Goal: Task Accomplishment & Management: Manage account settings

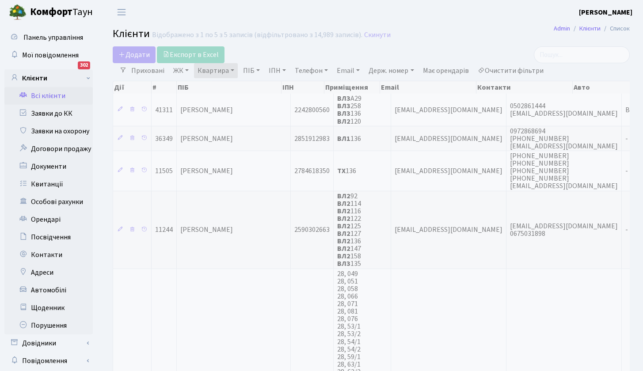
select select "25"
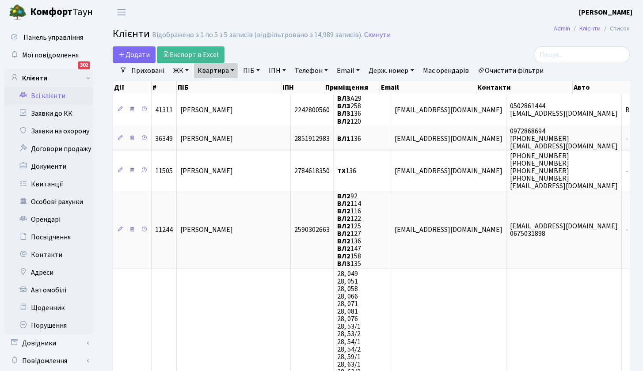
click at [56, 97] on link "Всі клієнти" at bounding box center [48, 96] width 88 height 18
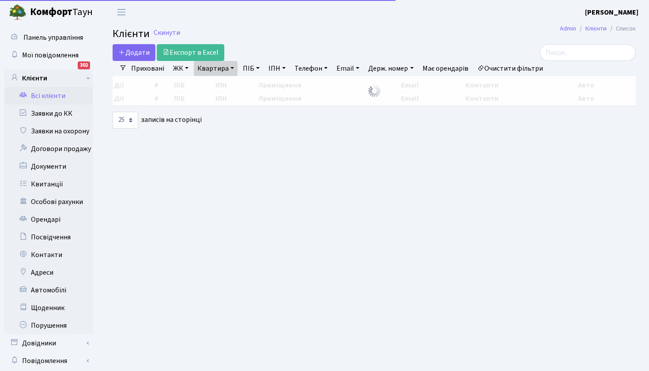
select select "25"
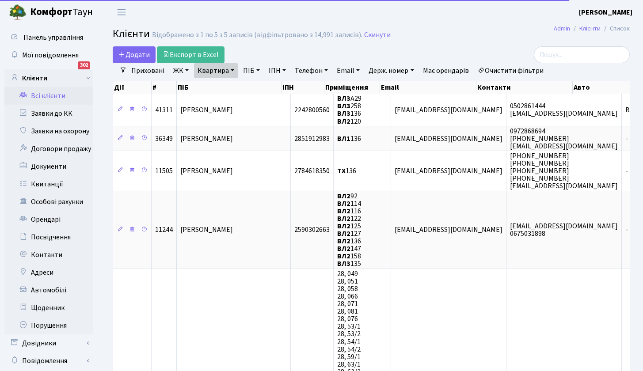
click at [232, 68] on link "Квартира" at bounding box center [216, 70] width 44 height 15
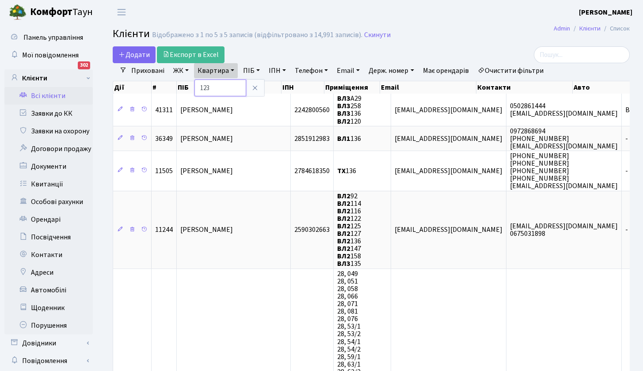
type input "123"
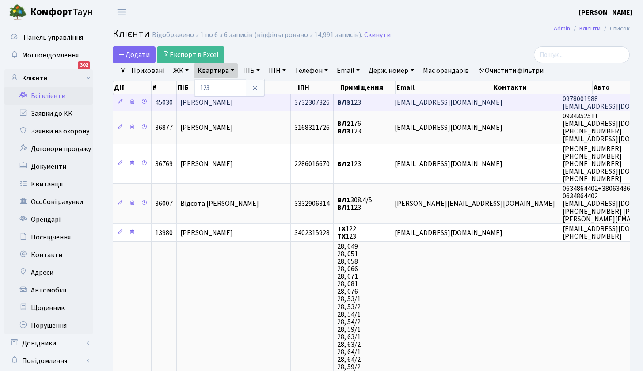
click at [233, 105] on span "Космина Вікторія Валеріївна" at bounding box center [206, 103] width 53 height 10
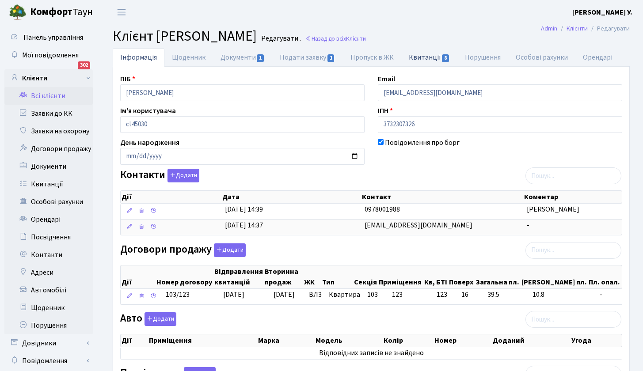
click at [419, 59] on link "Квитанції 8" at bounding box center [429, 57] width 56 height 18
select select "25"
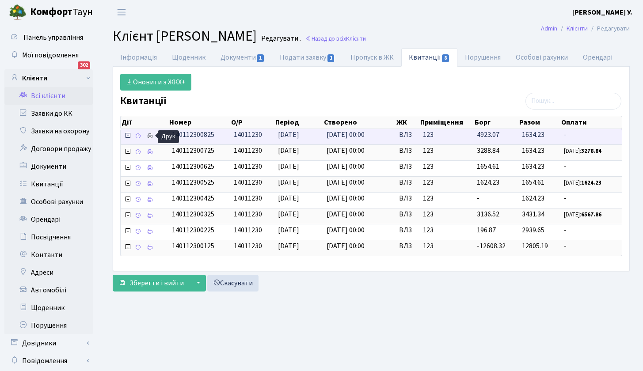
click at [149, 134] on icon at bounding box center [150, 136] width 6 height 6
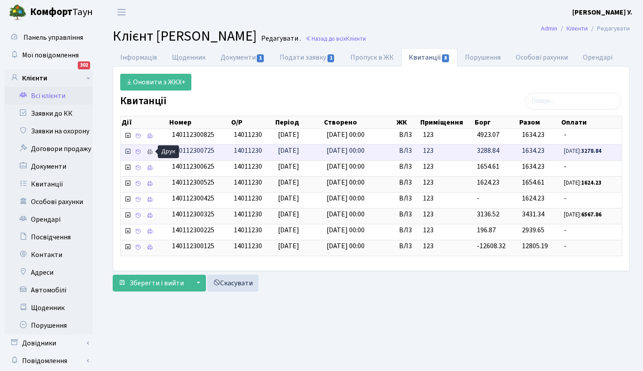
click at [148, 151] on icon at bounding box center [150, 152] width 6 height 6
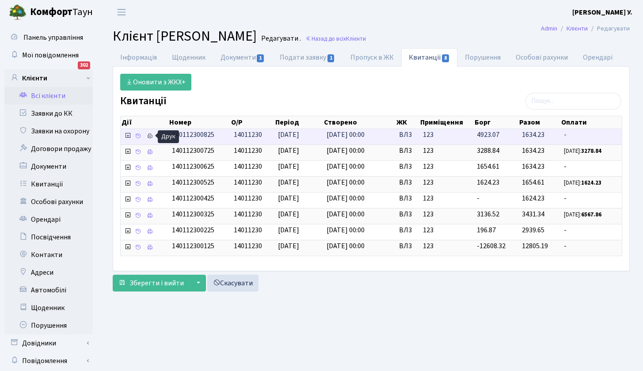
click at [152, 136] on icon at bounding box center [150, 136] width 6 height 6
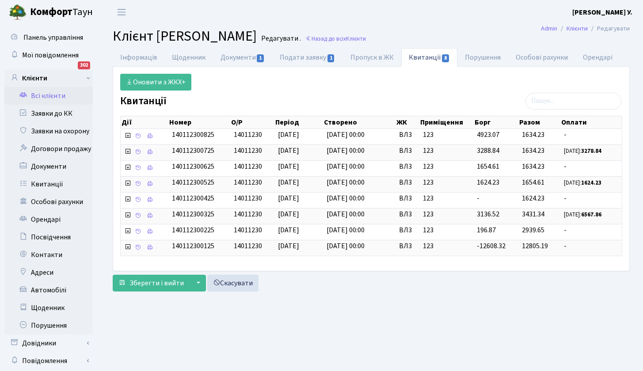
click at [46, 97] on link "Всі клієнти" at bounding box center [48, 96] width 88 height 18
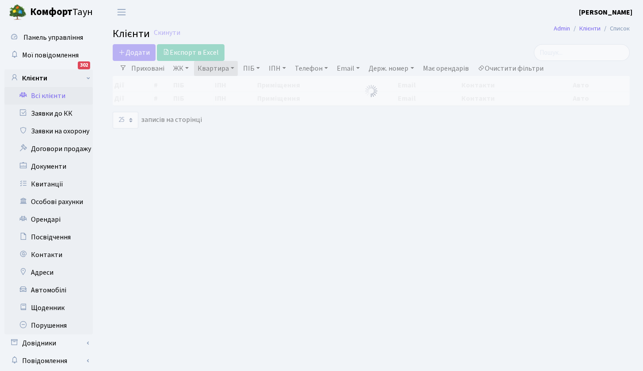
select select "25"
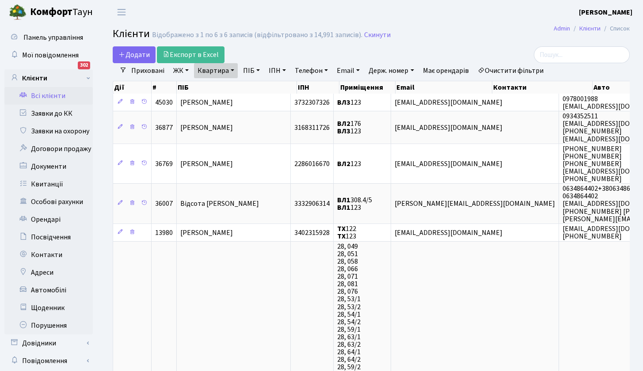
click at [231, 71] on link "Квартира" at bounding box center [216, 70] width 44 height 15
type input "156"
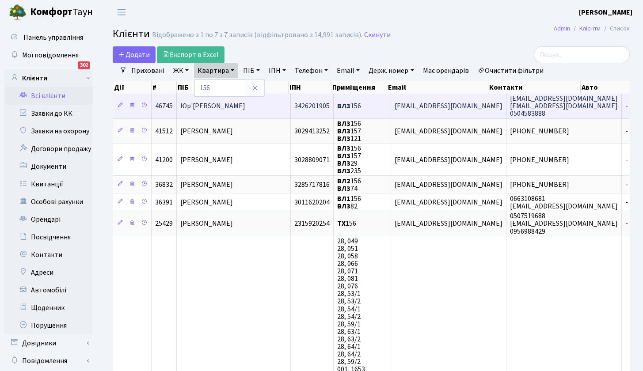
click at [220, 105] on span "Юр'єва Яна Володимирівна" at bounding box center [212, 106] width 65 height 10
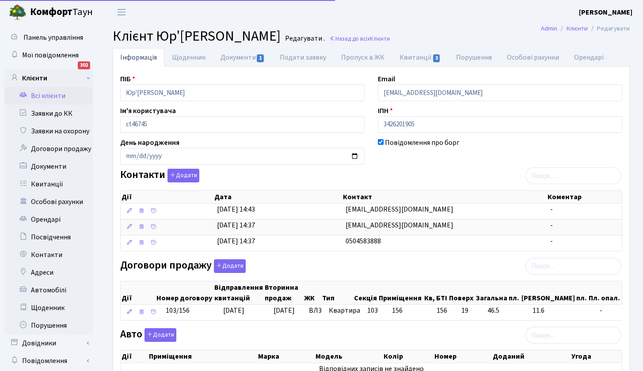
select select "25"
click at [417, 59] on link "Квитанції 3" at bounding box center [420, 57] width 56 height 18
select select "25"
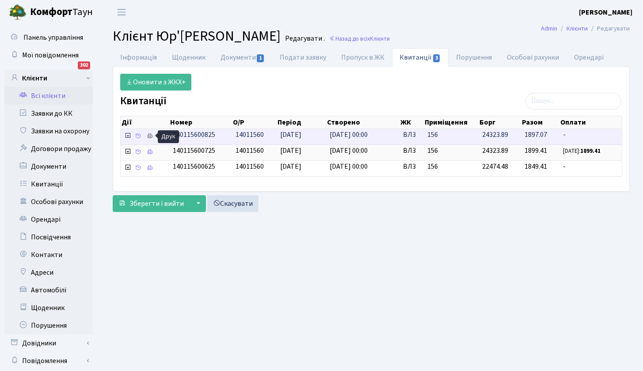
click at [151, 135] on icon at bounding box center [150, 136] width 6 height 6
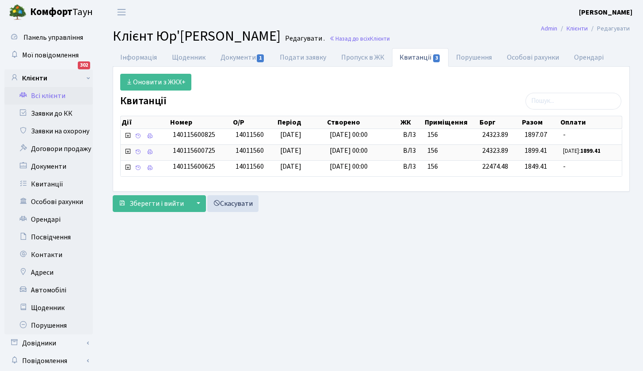
click at [48, 95] on link "Всі клієнти" at bounding box center [48, 96] width 88 height 18
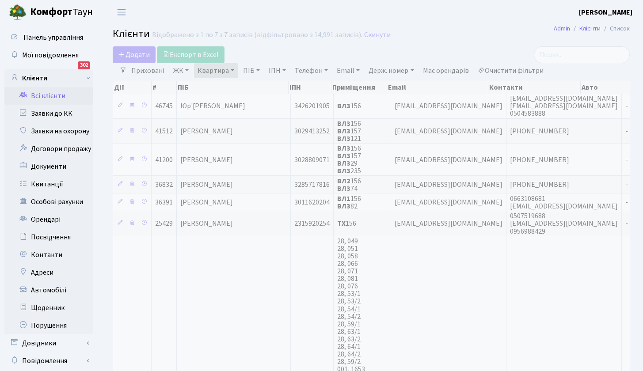
select select "25"
click at [220, 69] on link "Квартира" at bounding box center [216, 70] width 44 height 15
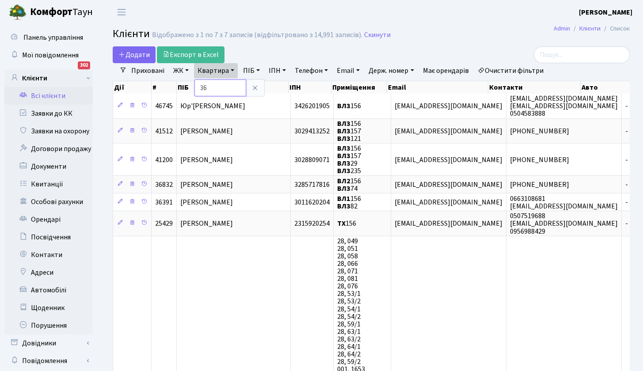
type input "36"
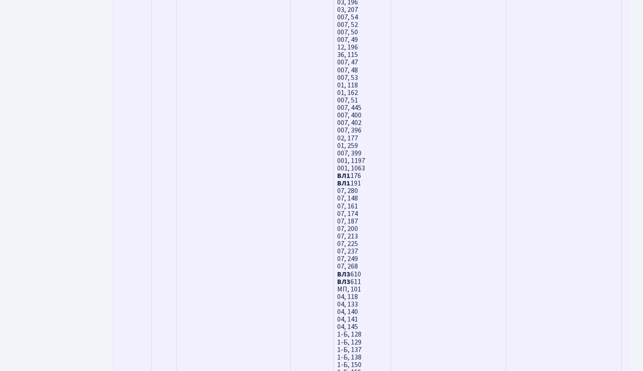
scroll to position [2963, 0]
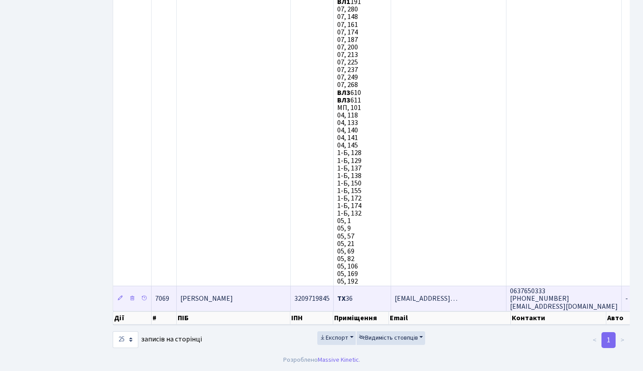
click at [233, 294] on span "Звьоздочкіна Олена Валеріївна" at bounding box center [206, 299] width 53 height 10
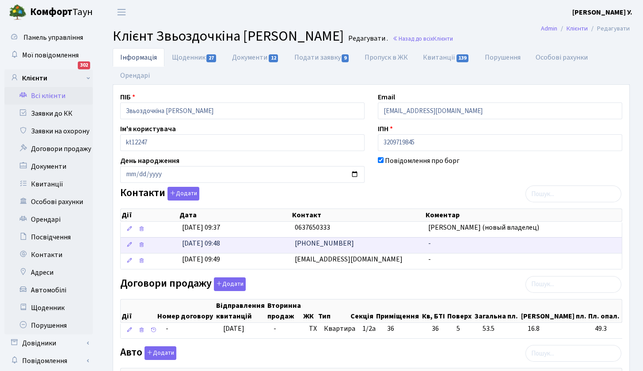
scroll to position [2, 0]
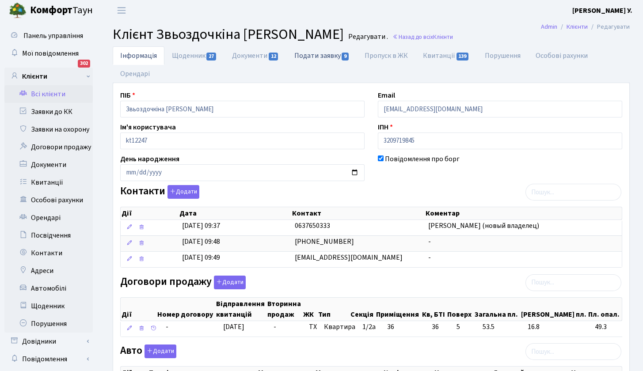
click at [327, 57] on link "Подати заявку 9" at bounding box center [322, 55] width 70 height 18
select select "25"
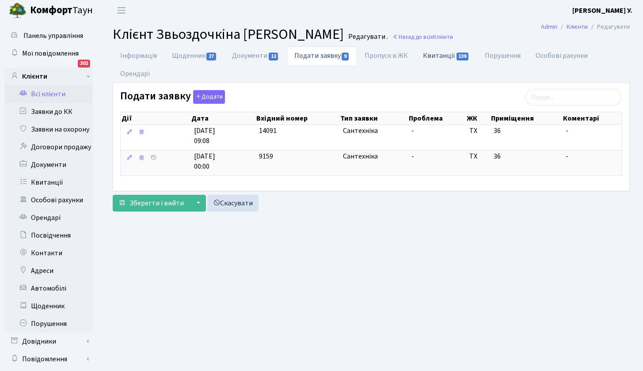
click at [444, 56] on link "Квитанції 139" at bounding box center [445, 55] width 61 height 18
select select "25"
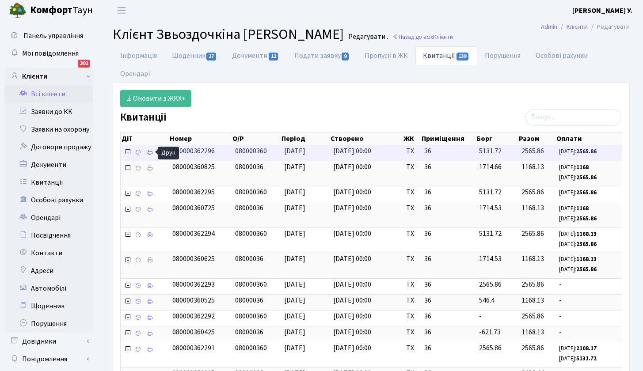
click at [152, 152] on icon at bounding box center [150, 152] width 6 height 6
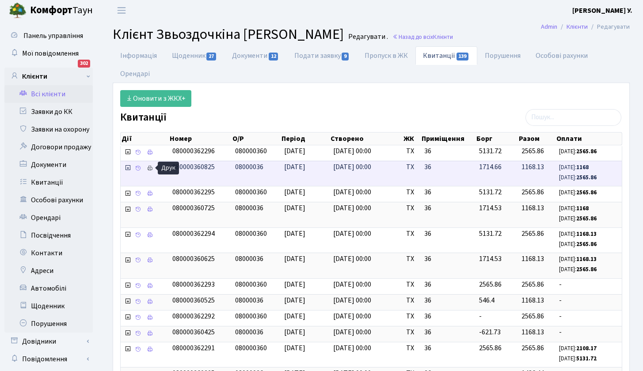
click at [149, 170] on icon at bounding box center [150, 168] width 6 height 6
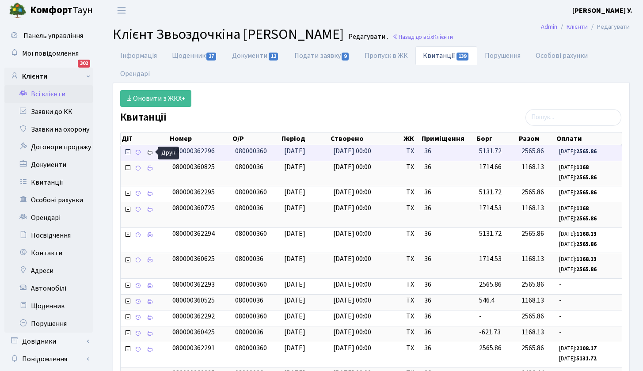
click at [148, 149] on icon at bounding box center [150, 152] width 6 height 6
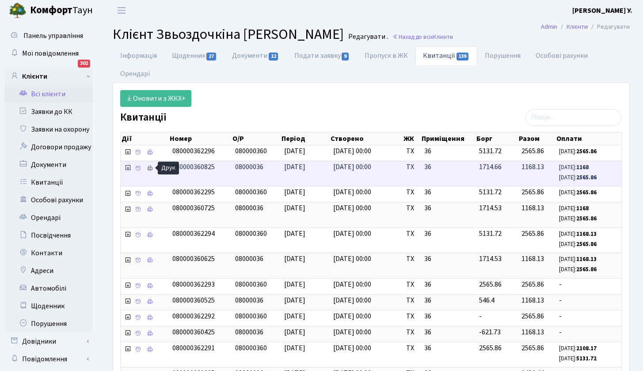
click at [148, 168] on icon at bounding box center [150, 168] width 6 height 6
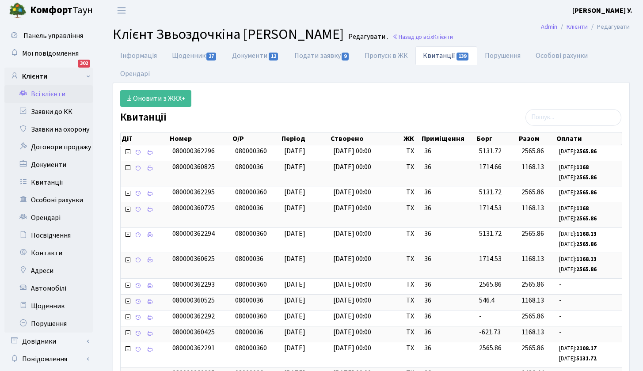
click at [55, 93] on link "Всі клієнти" at bounding box center [48, 94] width 88 height 18
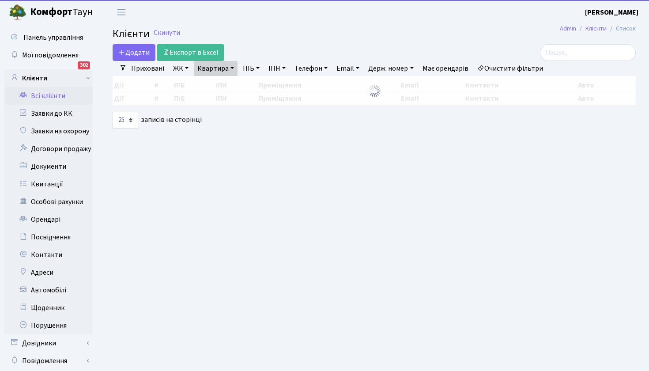
select select "25"
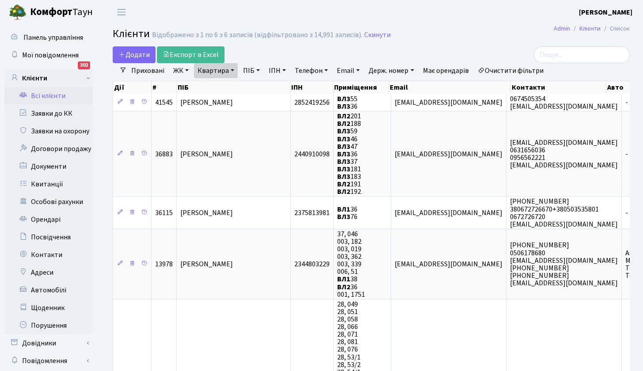
click at [227, 72] on link "Квартира" at bounding box center [216, 70] width 44 height 15
type input "138"
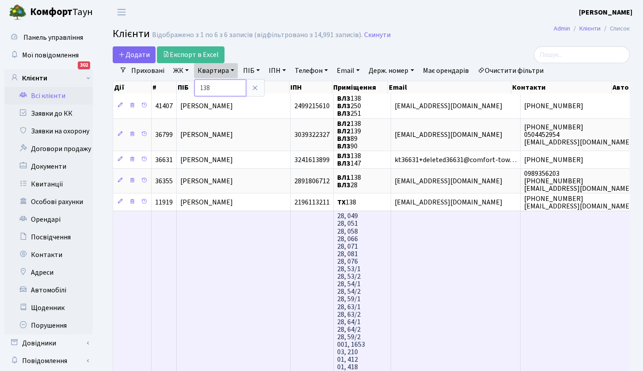
scroll to position [2, 0]
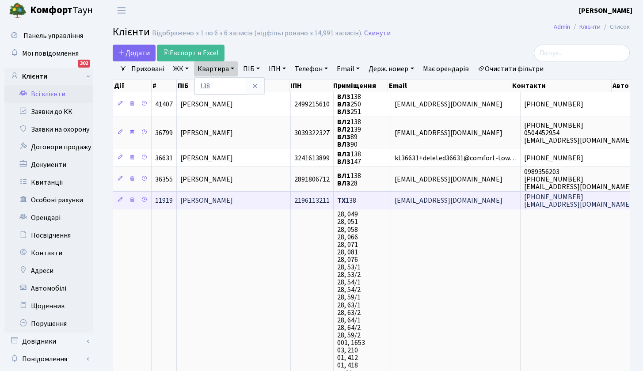
click at [233, 200] on span "Манукян Антоній Володимирович" at bounding box center [206, 201] width 53 height 10
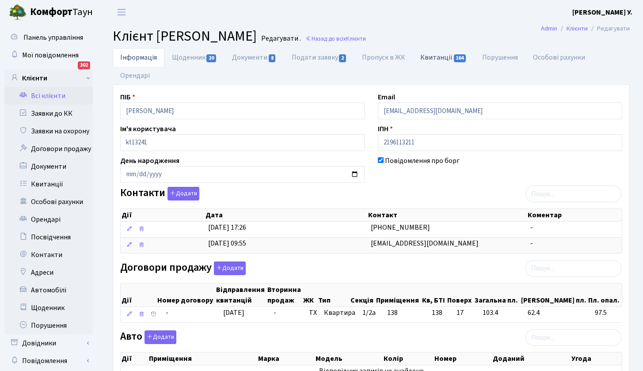
click at [448, 60] on link "Квитанції 164" at bounding box center [443, 57] width 61 height 18
select select "25"
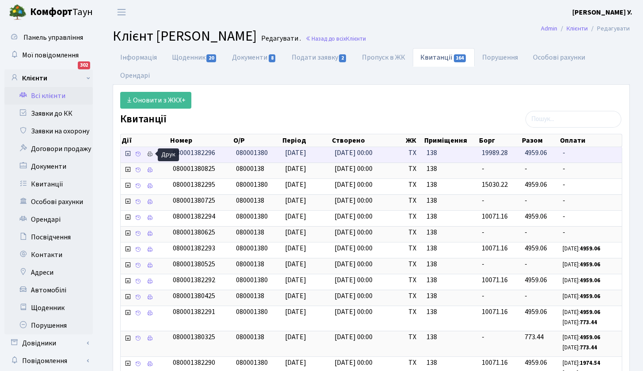
click at [150, 154] on icon at bounding box center [150, 154] width 6 height 6
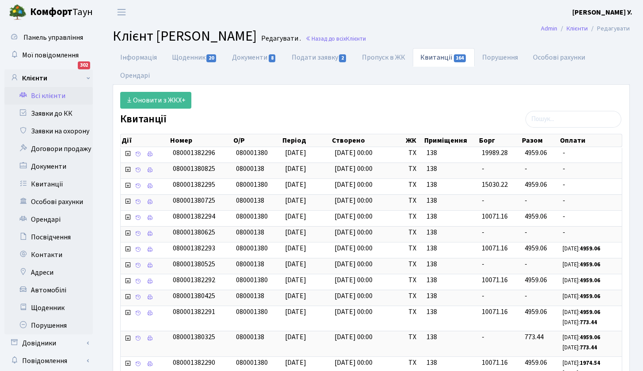
click at [54, 99] on link "Всі клієнти" at bounding box center [48, 96] width 88 height 18
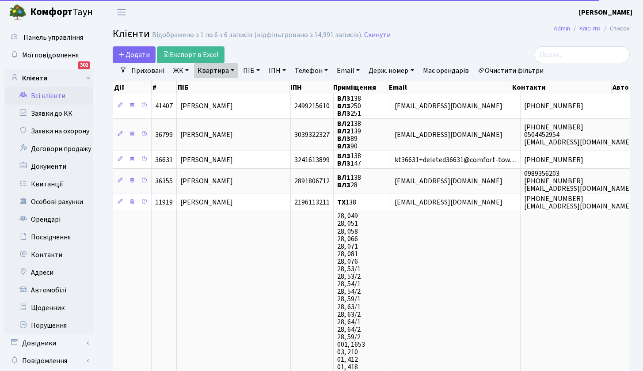
select select "25"
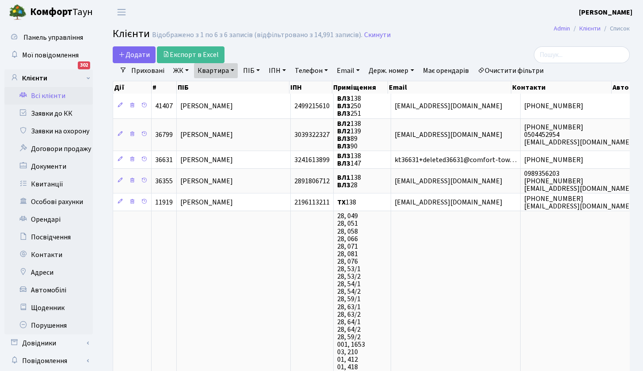
click at [42, 96] on link "Всі клієнти" at bounding box center [48, 96] width 88 height 18
select select "25"
click at [234, 70] on link "Квартира" at bounding box center [216, 70] width 44 height 15
type input "178"
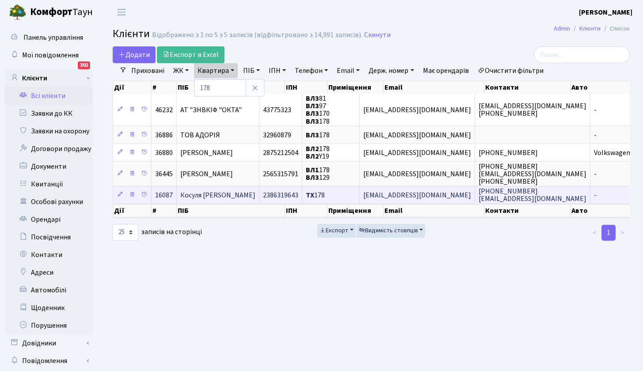
click at [214, 195] on span "Косуля Лариса Валеріївна" at bounding box center [217, 195] width 75 height 10
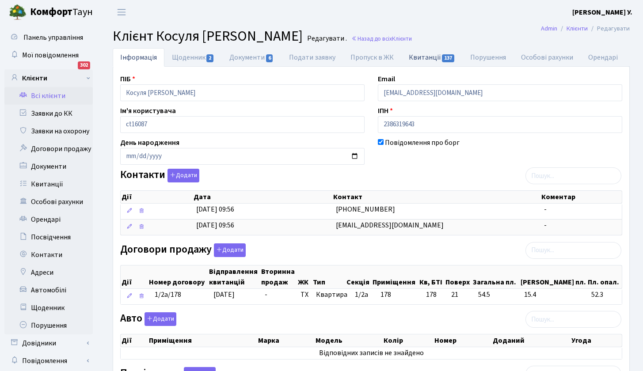
click at [433, 56] on link "Квитанції 137" at bounding box center [431, 57] width 61 height 18
select select "25"
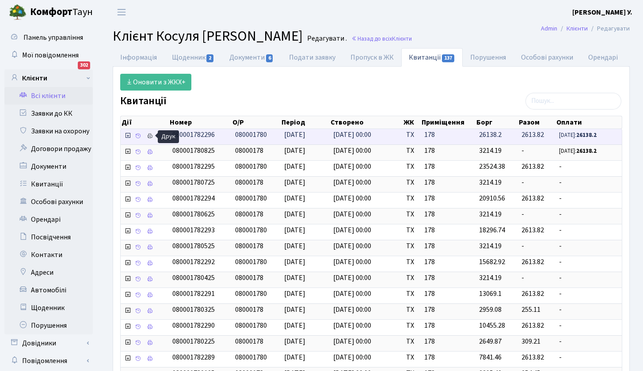
click at [151, 134] on icon at bounding box center [150, 136] width 6 height 6
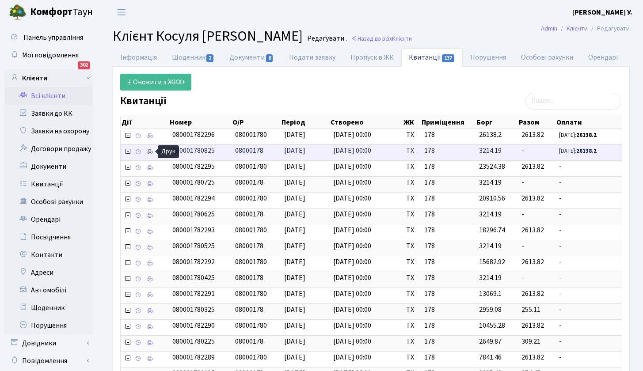
click at [151, 149] on icon at bounding box center [150, 152] width 6 height 6
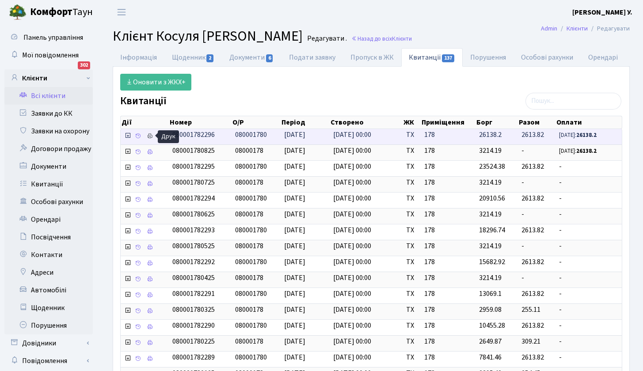
click at [150, 137] on icon at bounding box center [150, 136] width 6 height 6
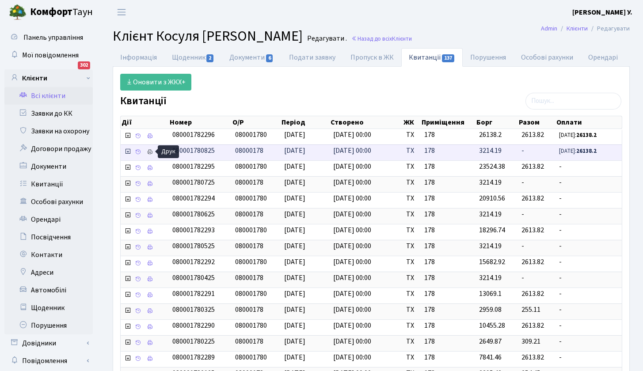
click at [149, 151] on icon at bounding box center [150, 152] width 6 height 6
click at [57, 95] on link "Всі клієнти" at bounding box center [48, 96] width 88 height 18
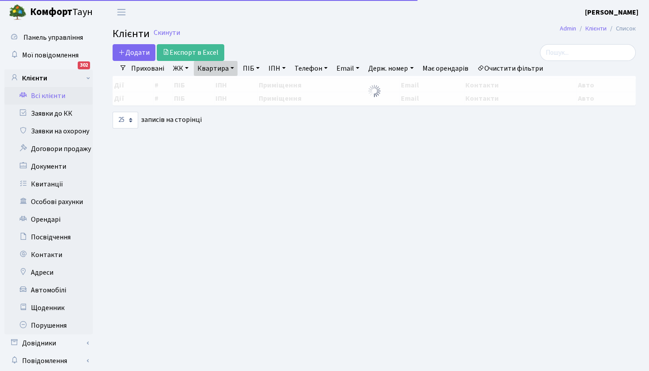
select select "25"
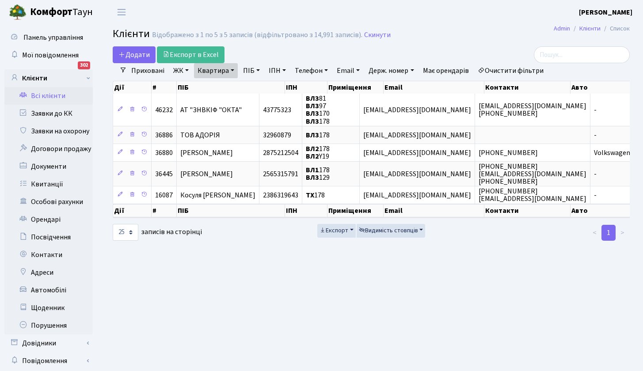
click at [231, 69] on link "Квартира" at bounding box center [216, 70] width 44 height 15
type input "128"
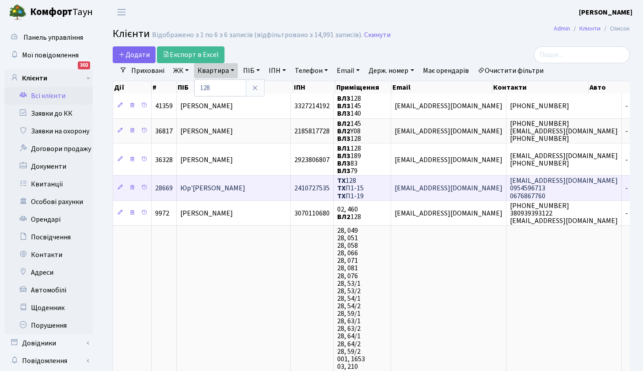
click at [224, 188] on span "Юр'єв Володимир Олексійович" at bounding box center [212, 189] width 65 height 10
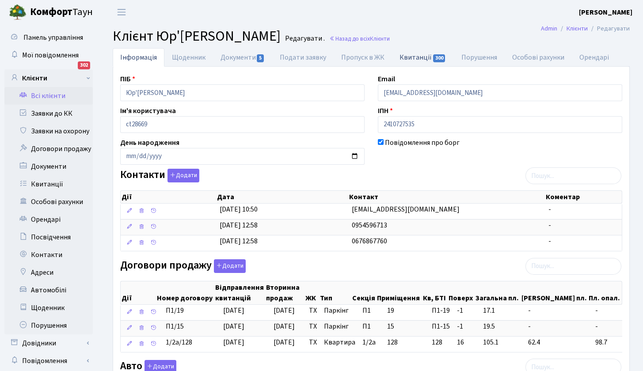
click at [420, 57] on link "Квитанції 300" at bounding box center [422, 57] width 61 height 18
select select "25"
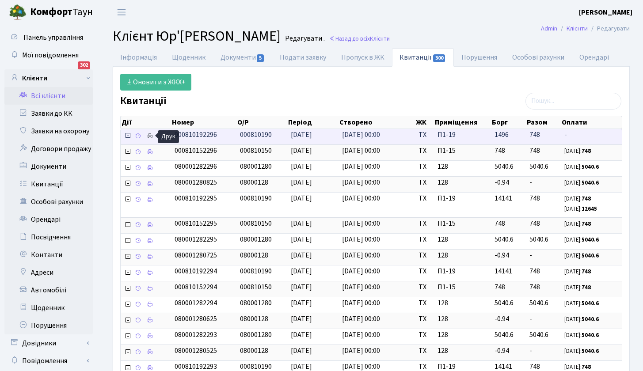
click at [151, 135] on icon at bounding box center [150, 136] width 6 height 6
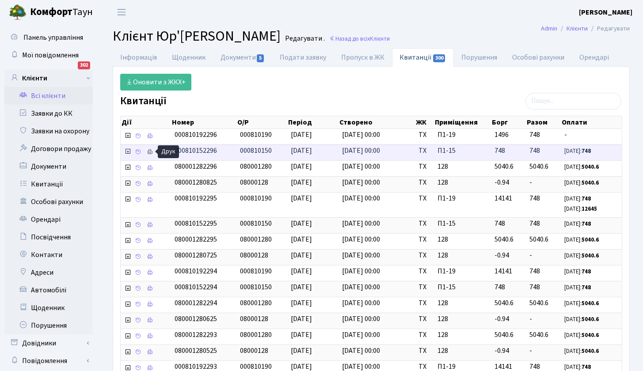
click at [152, 150] on icon at bounding box center [150, 152] width 6 height 6
